Goal: Find contact information: Obtain details needed to contact an individual or organization

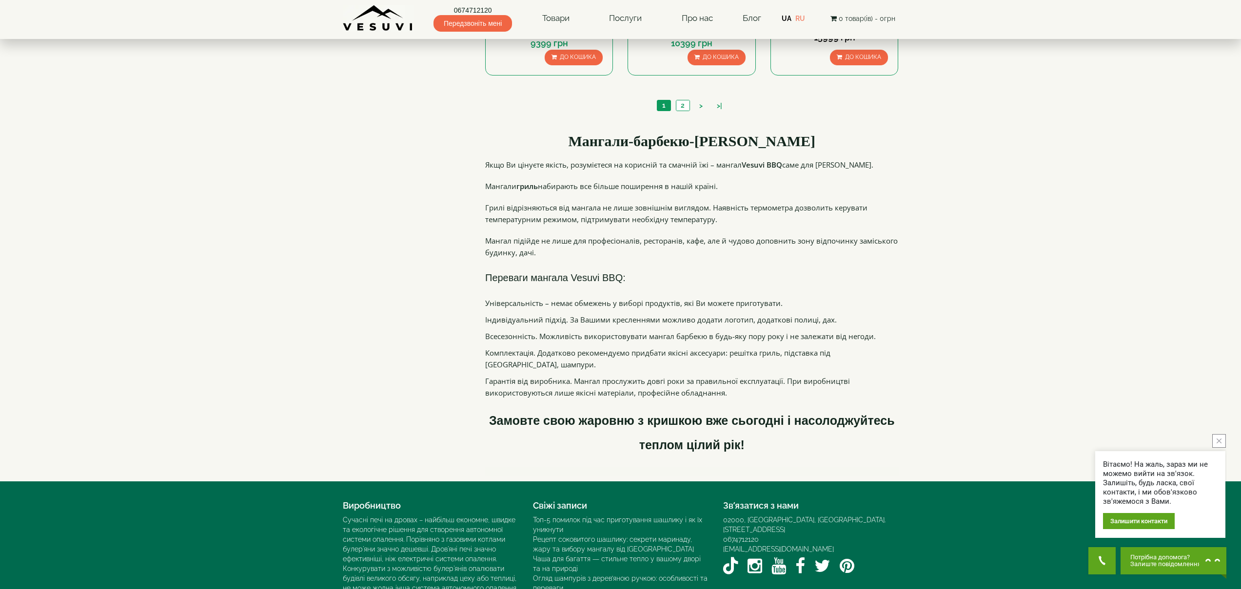
scroll to position [1121, 0]
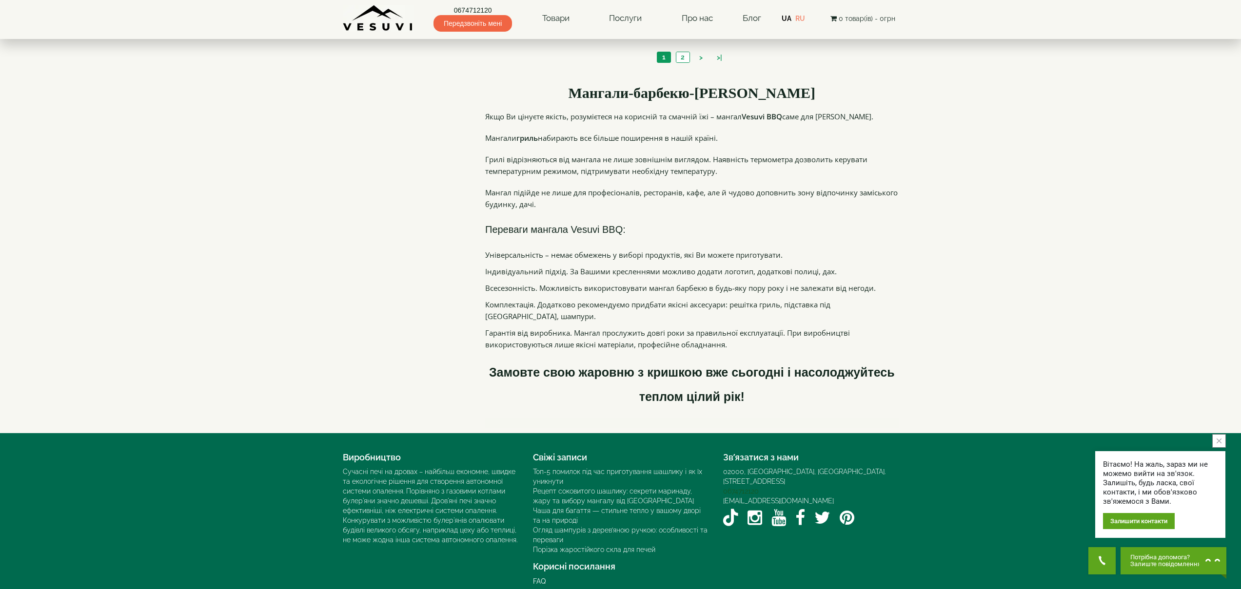
click at [746, 488] on link "0674712120" at bounding box center [741, 492] width 36 height 8
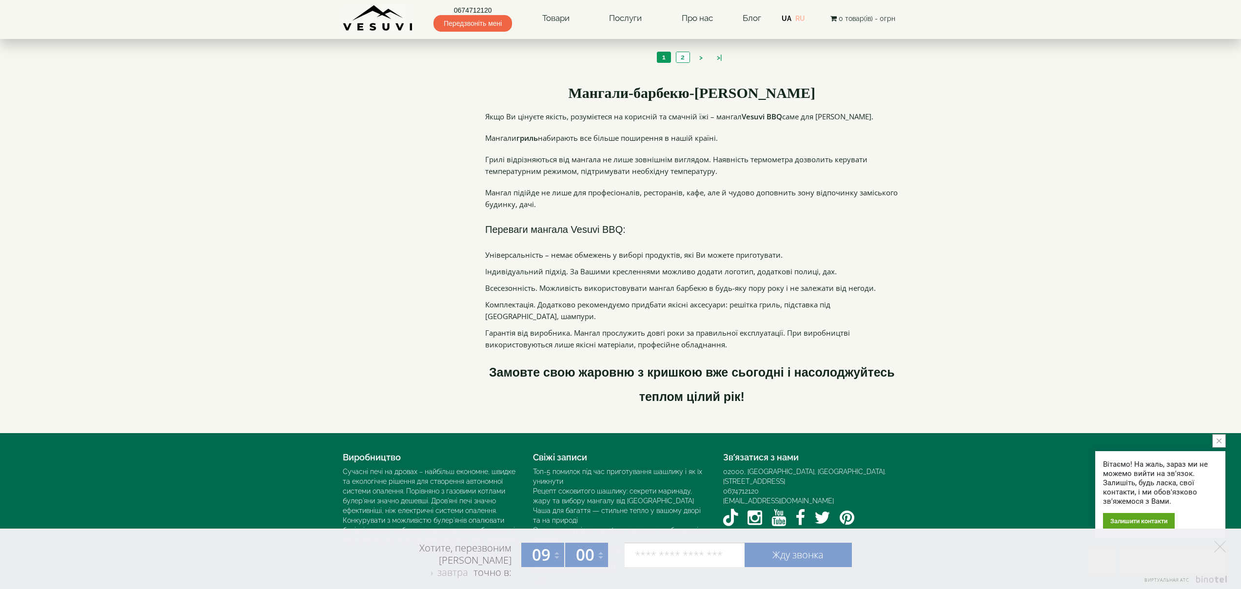
click at [800, 19] on link "RU" at bounding box center [800, 19] width 10 height 8
